Goal: Task Accomplishment & Management: Manage account settings

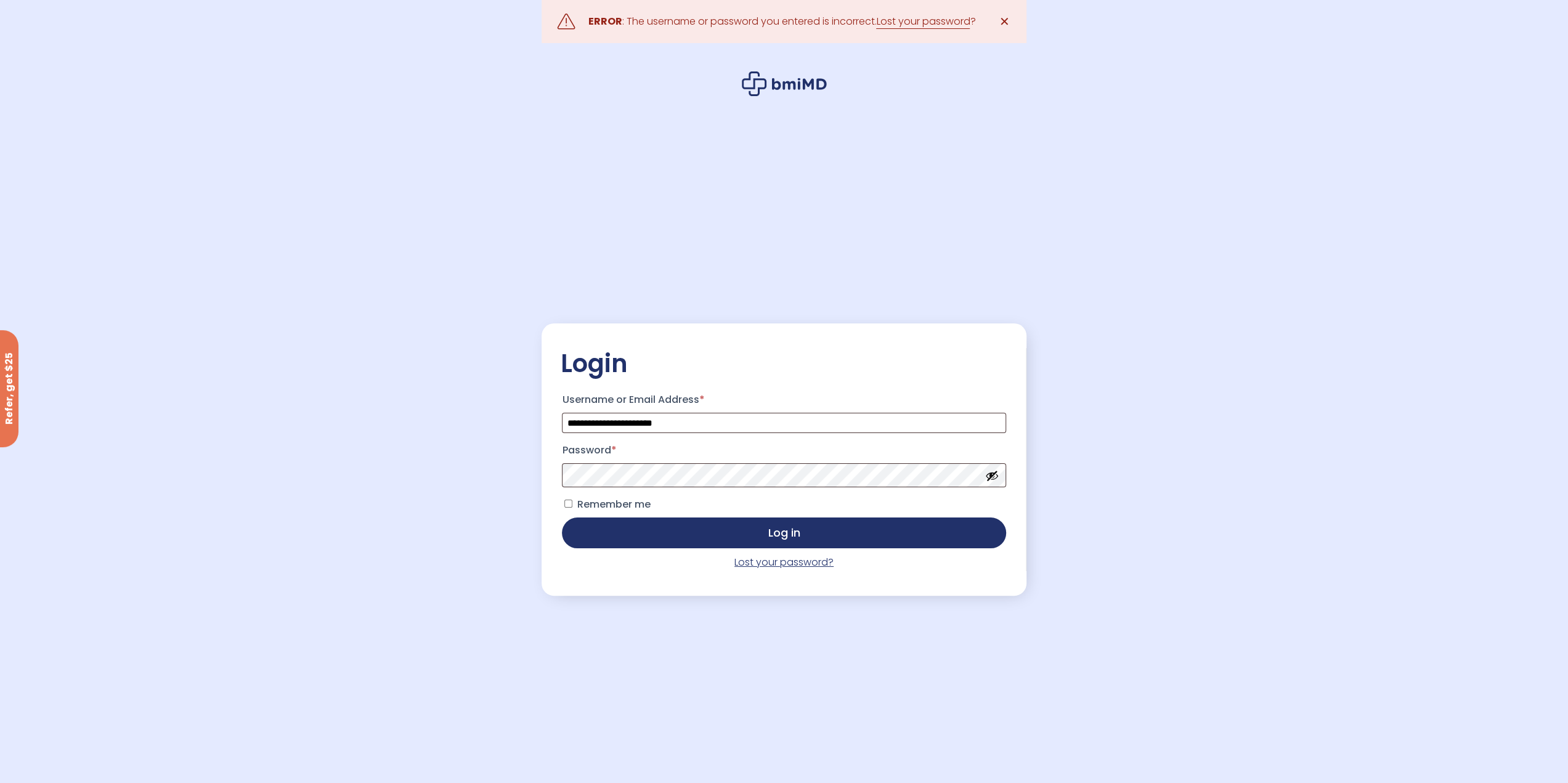
click at [794, 564] on link "Lost your password?" at bounding box center [784, 562] width 99 height 14
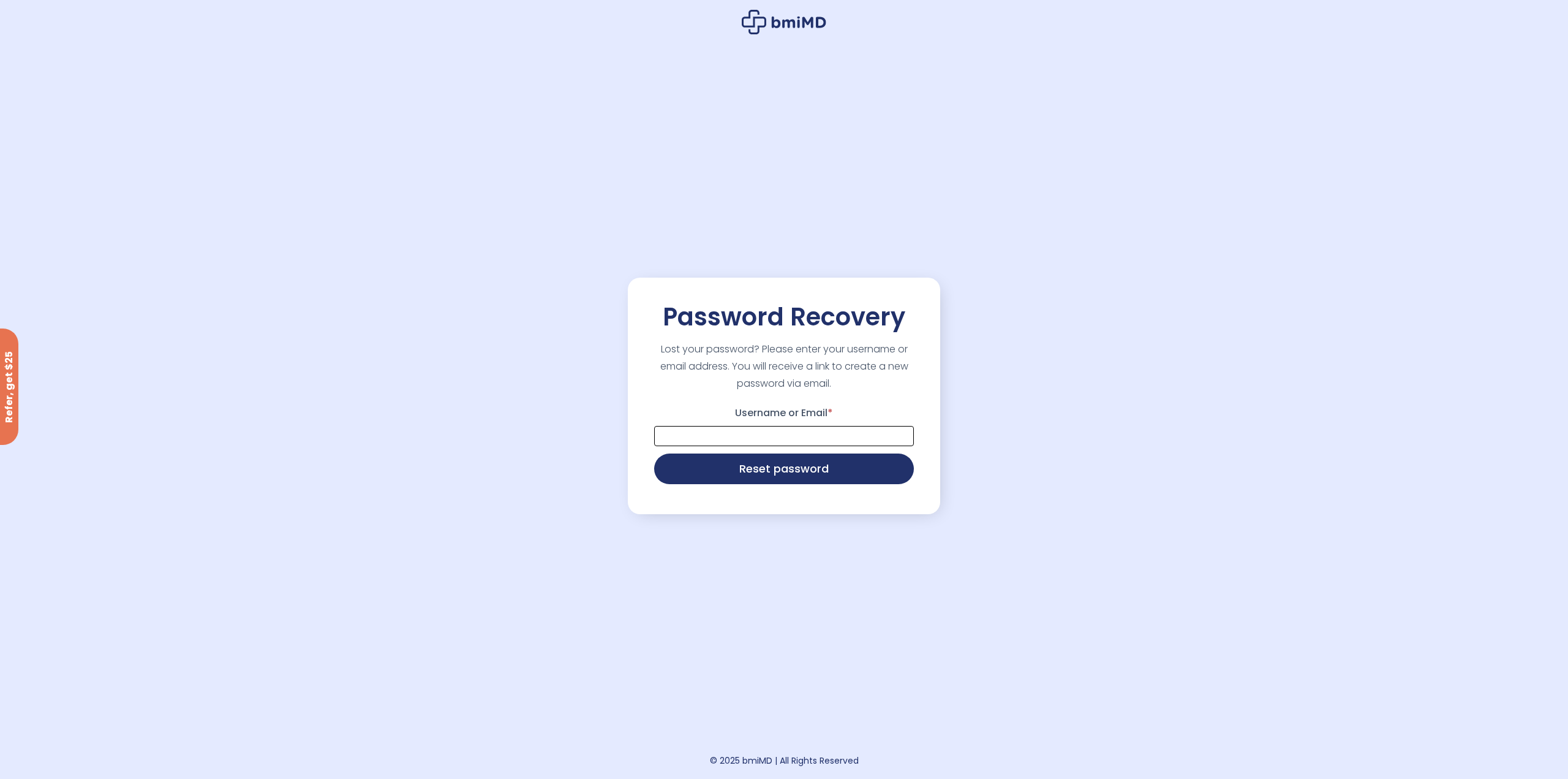
click at [765, 439] on input "Username or Email *" at bounding box center [784, 435] width 260 height 20
type input "**********"
click at [763, 468] on button "Reset password" at bounding box center [784, 468] width 260 height 31
